Goal: Information Seeking & Learning: Learn about a topic

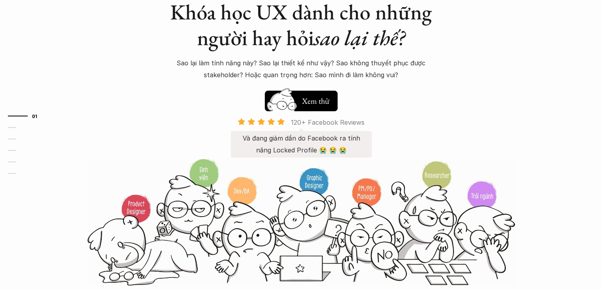
scroll to position [76, 0]
click at [315, 103] on h5 "Xem thử" at bounding box center [316, 99] width 29 height 11
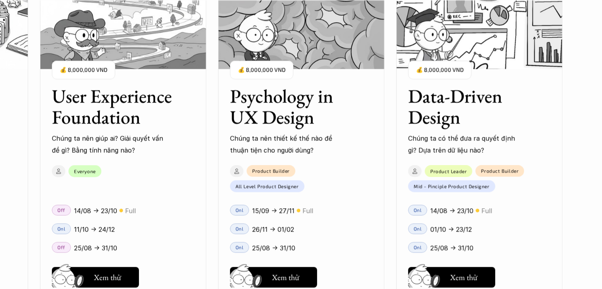
scroll to position [915, 0]
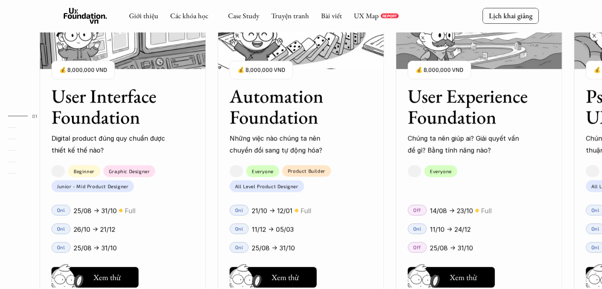
scroll to position [915, 0]
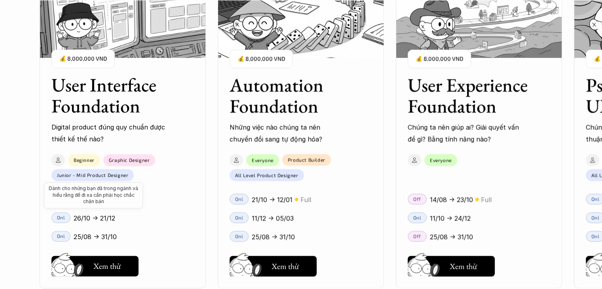
click at [122, 172] on p "Junior - Mid Product Designer" at bounding box center [92, 175] width 71 height 6
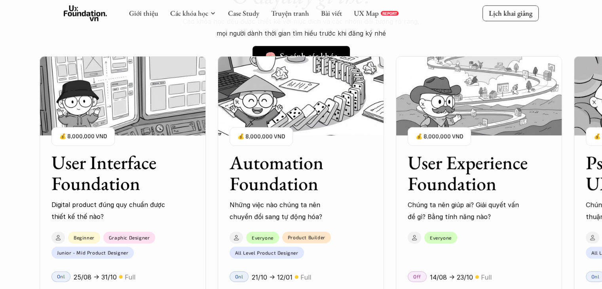
scroll to position [740, 0]
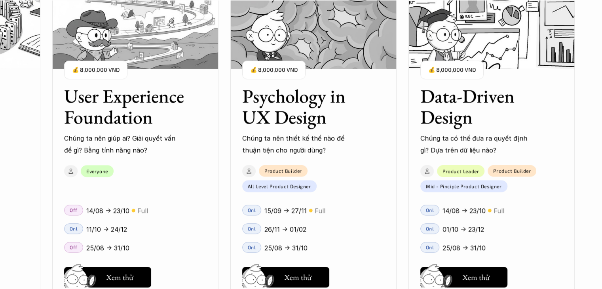
click at [281, 115] on div "User Interface Foundation Digital product đúng quy chuẩn được thiết kế thế nào?…" at bounding box center [301, 144] width 523 height 289
click at [293, 124] on div "User Interface Foundation Digital product đúng quy chuẩn được thiết kế thế nào?…" at bounding box center [301, 144] width 523 height 289
click at [288, 118] on div "User Interface Foundation Digital product đúng quy chuẩn được thiết kế thế nào?…" at bounding box center [301, 144] width 523 height 289
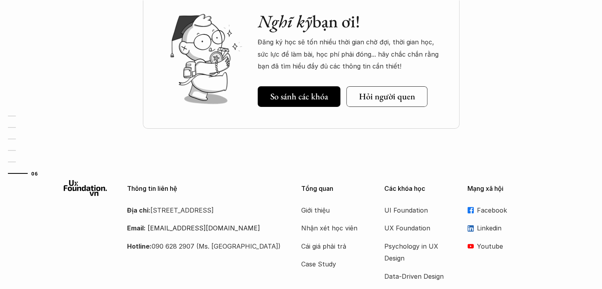
scroll to position [2799, 0]
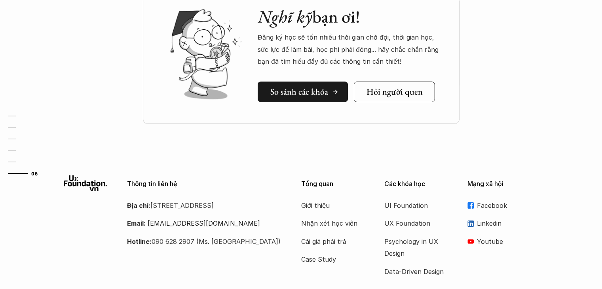
click at [295, 89] on h5 "So sánh các khóa" at bounding box center [299, 92] width 58 height 10
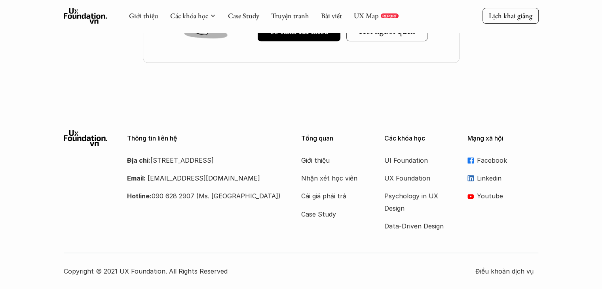
scroll to position [420, 0]
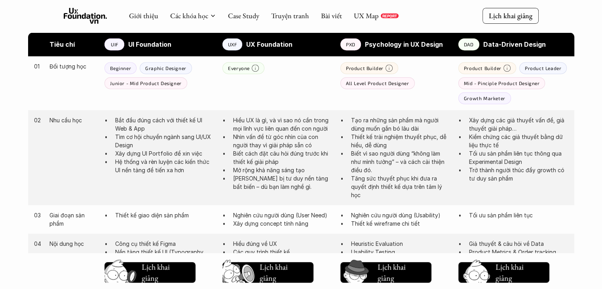
click at [368, 129] on p "Tạo ra những sản phẩm mà người dùng muốn gắn bó lâu dài" at bounding box center [400, 124] width 99 height 17
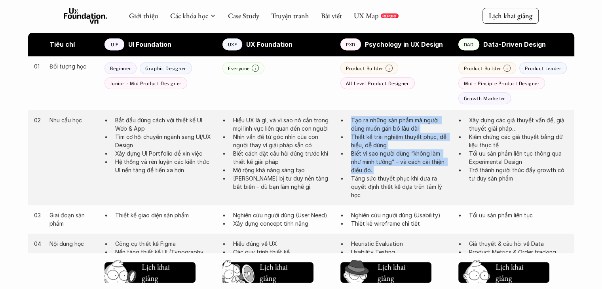
drag, startPoint x: 368, startPoint y: 129, endPoint x: 367, endPoint y: 142, distance: 13.9
click at [367, 142] on ul "Tạo ra những sản phẩm mà người dùng muốn gắn bó lâu dài Thiết kế trải nghiệm th…" at bounding box center [395, 157] width 110 height 83
click at [367, 142] on p "Thiết kế trải nghiệm thuyết phục, dễ hiểu, dễ dùng" at bounding box center [400, 141] width 99 height 17
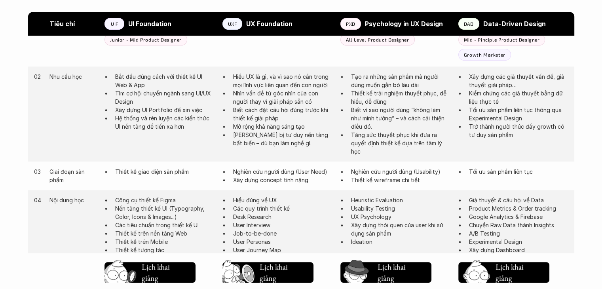
scroll to position [464, 0]
click at [308, 169] on p "Nghiên cứu người dùng (User Need)" at bounding box center [282, 171] width 99 height 8
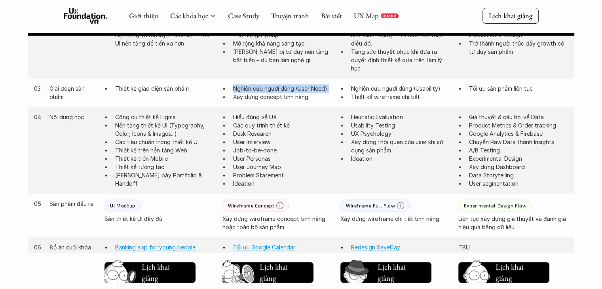
scroll to position [547, 0]
click at [279, 96] on p "Xây dựng concept tính năng" at bounding box center [282, 97] width 99 height 8
click at [378, 113] on p "Heuristic Evaluation" at bounding box center [400, 117] width 99 height 8
click at [258, 116] on p "Hiểu đúng về UX" at bounding box center [282, 117] width 99 height 8
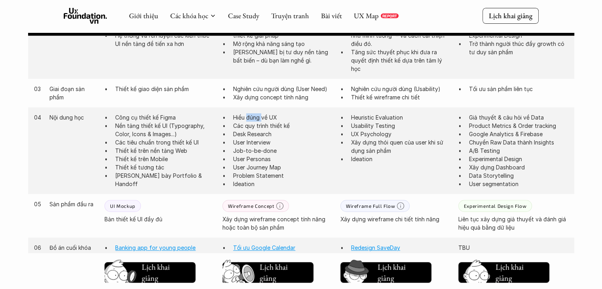
click at [258, 116] on p "Hiểu đúng về UX" at bounding box center [282, 117] width 99 height 8
click at [323, 130] on p "Desk Research" at bounding box center [282, 134] width 99 height 8
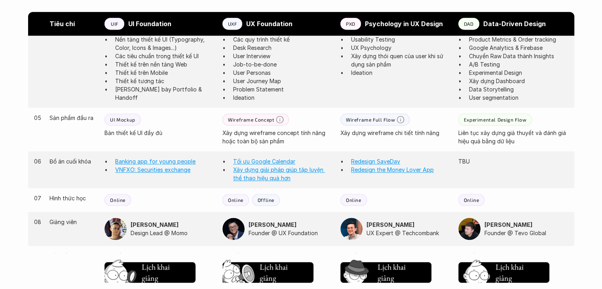
scroll to position [638, 0]
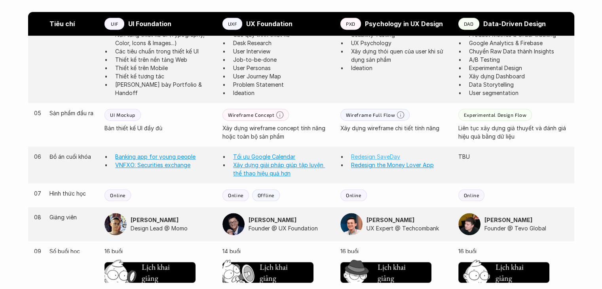
click at [370, 155] on link "Redesign SaveDay" at bounding box center [375, 156] width 49 height 7
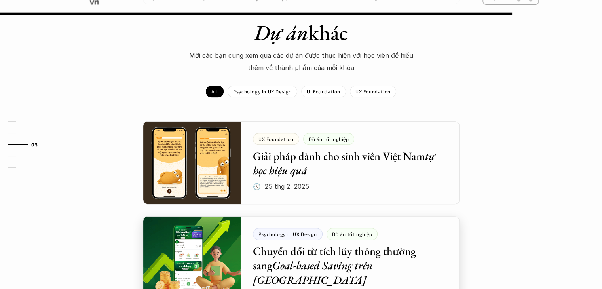
scroll to position [823, 0]
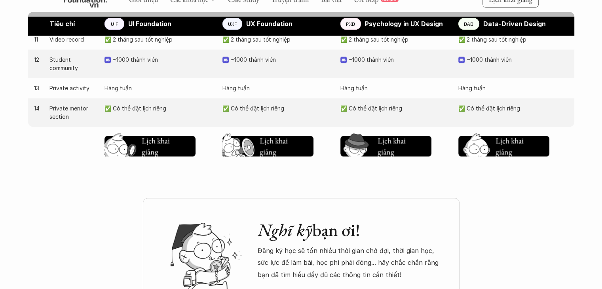
scroll to position [888, 0]
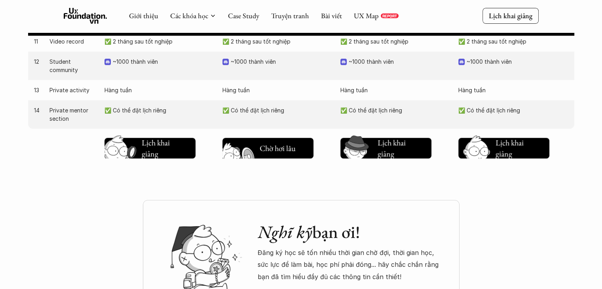
click at [286, 151] on h5 "Lịch khai giảng" at bounding box center [274, 146] width 29 height 22
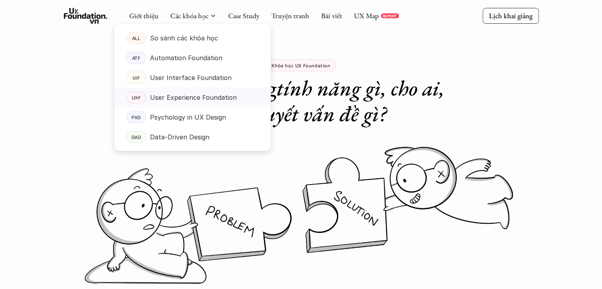
click at [186, 96] on p "User Experience Foundation" at bounding box center [193, 97] width 87 height 12
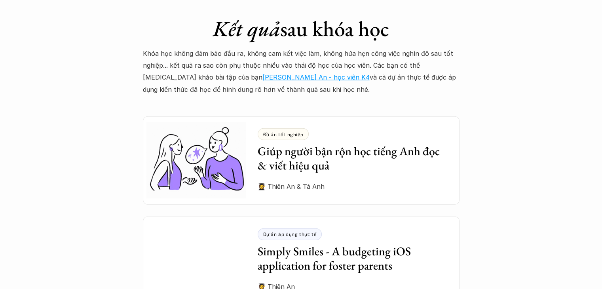
scroll to position [2118, 0]
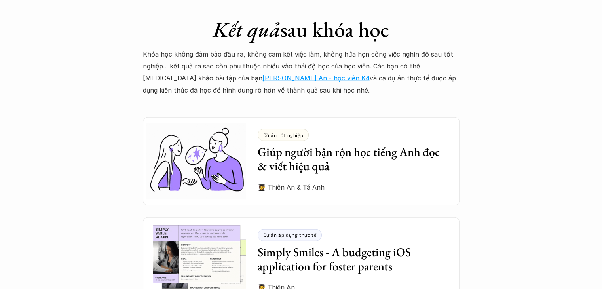
click at [247, 70] on p "Khóa học không đảm bảo đầu ra, không cam kết việc làm, không hứa hẹn công việc …" at bounding box center [301, 72] width 317 height 48
click at [262, 74] on link "[PERSON_NAME] An - học viên K4" at bounding box center [315, 78] width 107 height 8
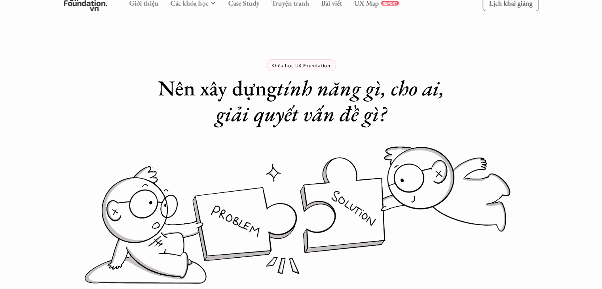
scroll to position [304, 0]
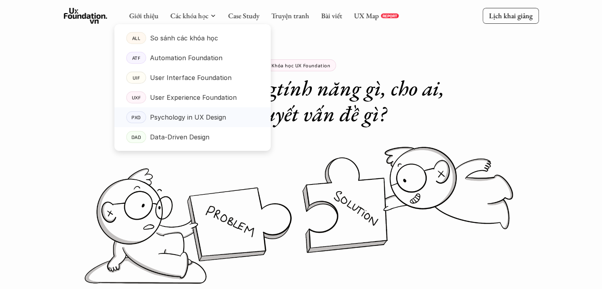
click at [205, 113] on p "Psychology in UX Design" at bounding box center [188, 117] width 76 height 12
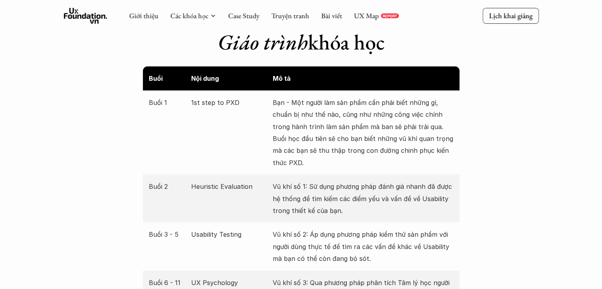
scroll to position [1434, 0]
click at [315, 110] on p "Bạn - Một người làm sản phẩm cần phải biết những gì, chuẩn bị như thế nào, cũng…" at bounding box center [363, 132] width 181 height 72
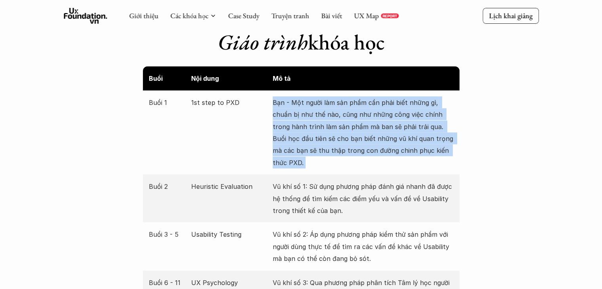
click at [315, 110] on p "Bạn - Một người làm sản phẩm cần phải biết những gì, chuẩn bị như thế nào, cũng…" at bounding box center [363, 132] width 181 height 72
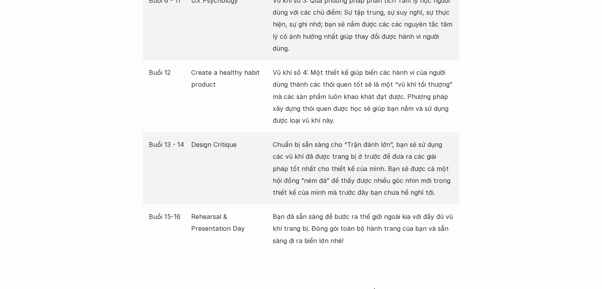
scroll to position [1717, 0]
click at [291, 143] on p "Chuẩn bị sẵn sàng cho “Trận đánh lớn”, bạn sẽ sử dụng các vũ khí đã được trang …" at bounding box center [363, 168] width 181 height 60
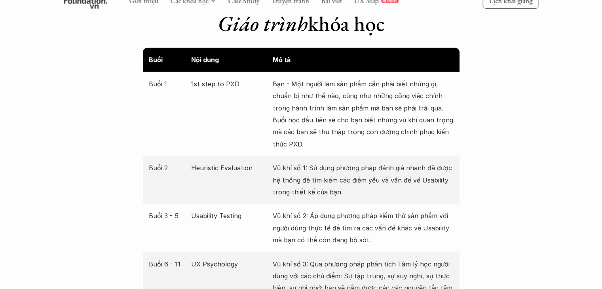
scroll to position [1450, 0]
